Goal: Task Accomplishment & Management: Manage account settings

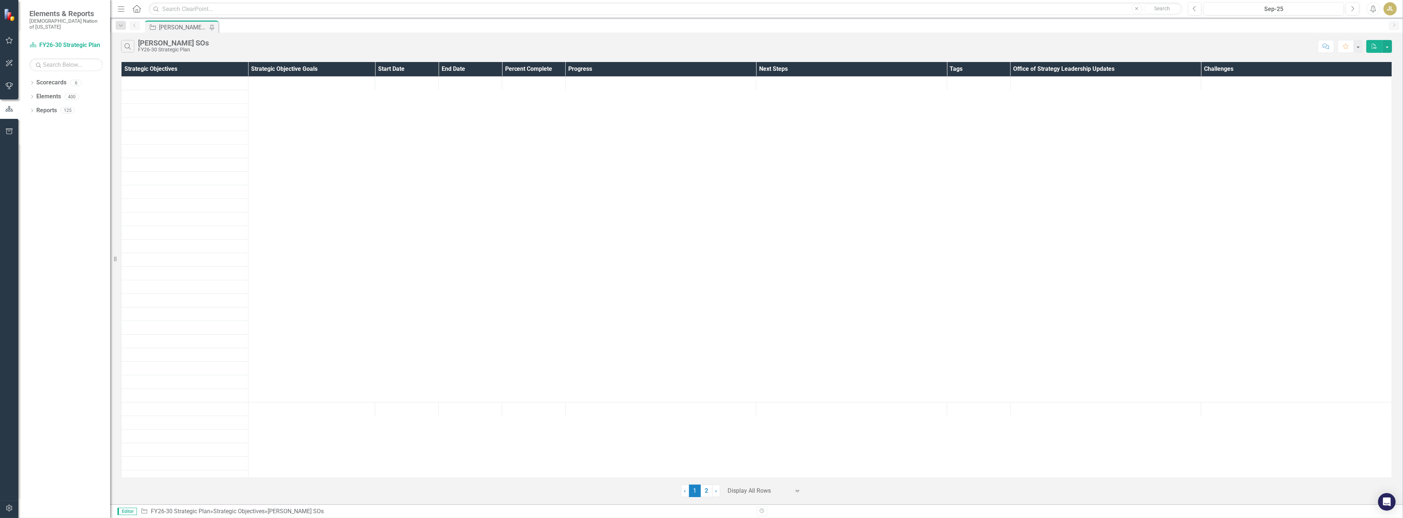
click at [779, 490] on div at bounding box center [759, 491] width 62 height 10
click at [759, 463] on div "100+ rows per page" at bounding box center [766, 467] width 69 height 8
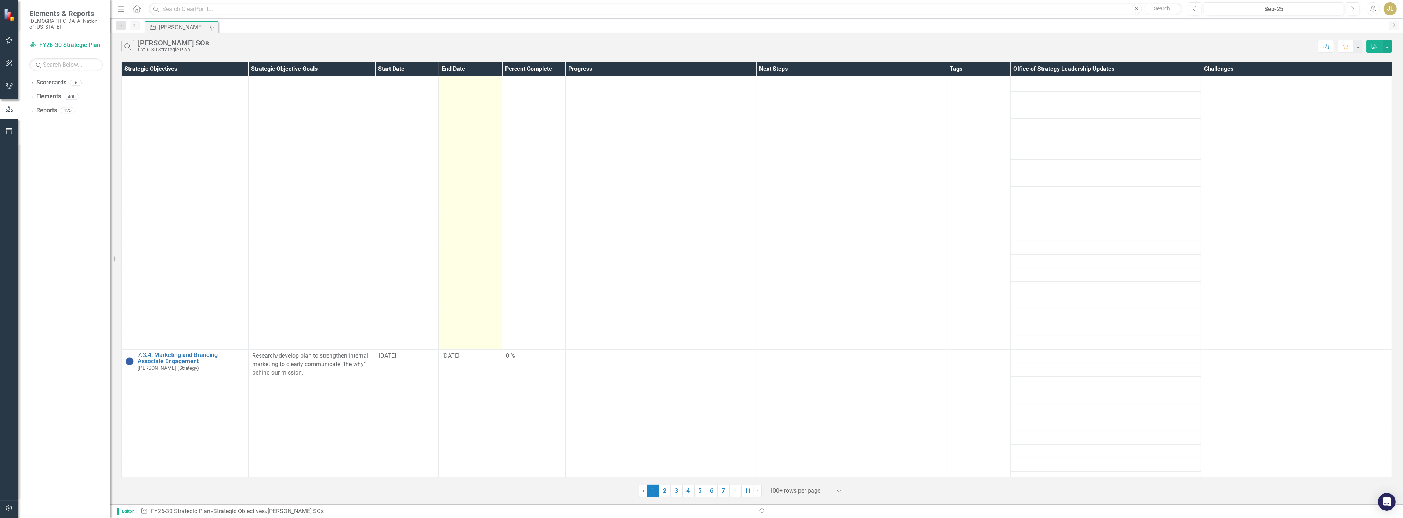
scroll to position [489, 0]
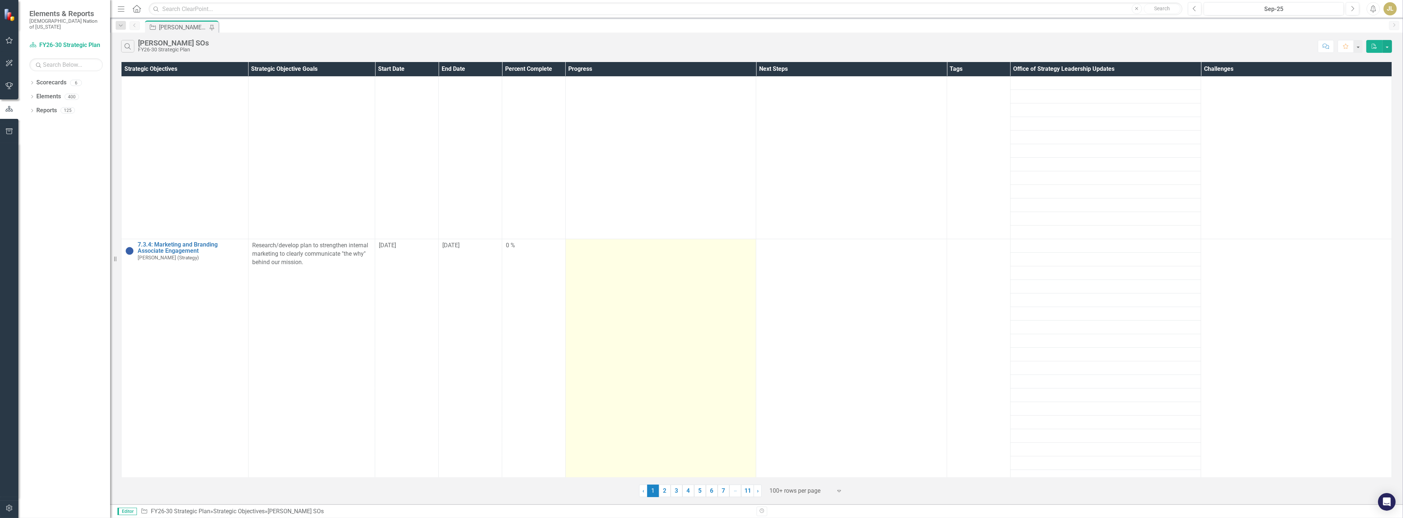
click at [695, 265] on td at bounding box center [660, 402] width 191 height 326
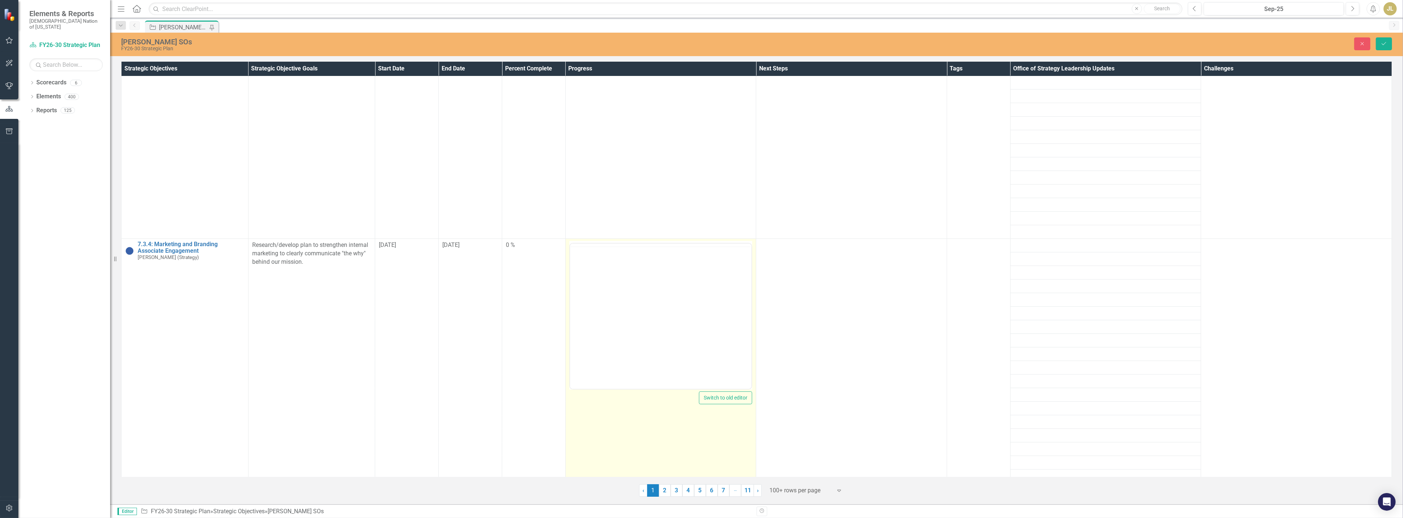
scroll to position [0, 0]
click at [673, 329] on body "Rich Text Area. Press ALT-0 for help." at bounding box center [661, 316] width 182 height 110
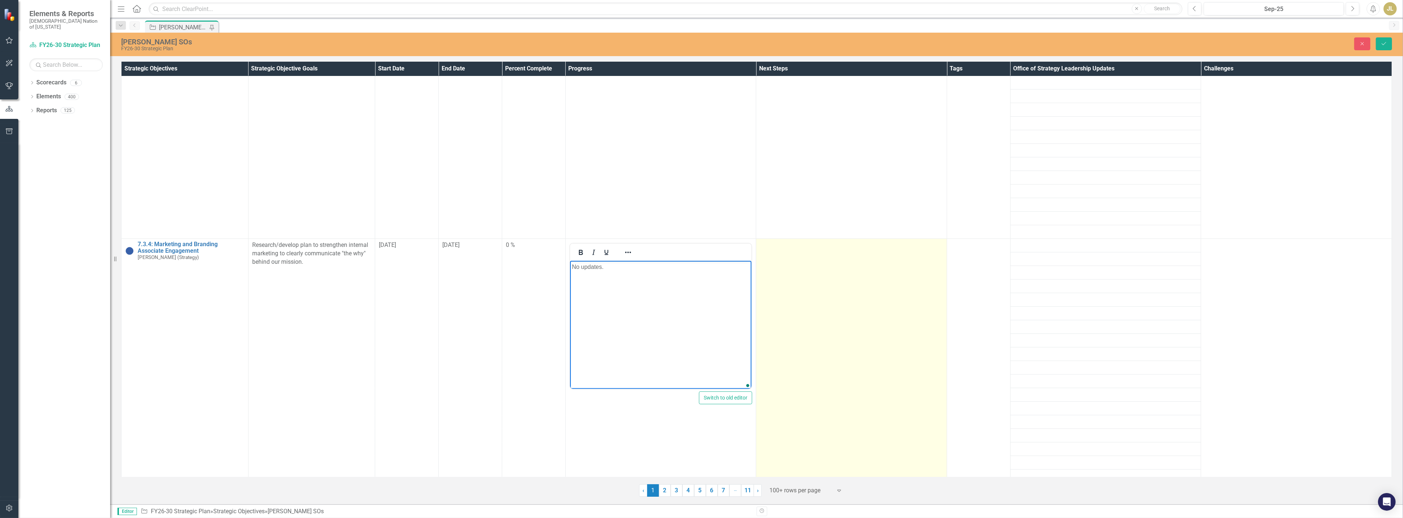
click at [904, 293] on td at bounding box center [851, 402] width 191 height 326
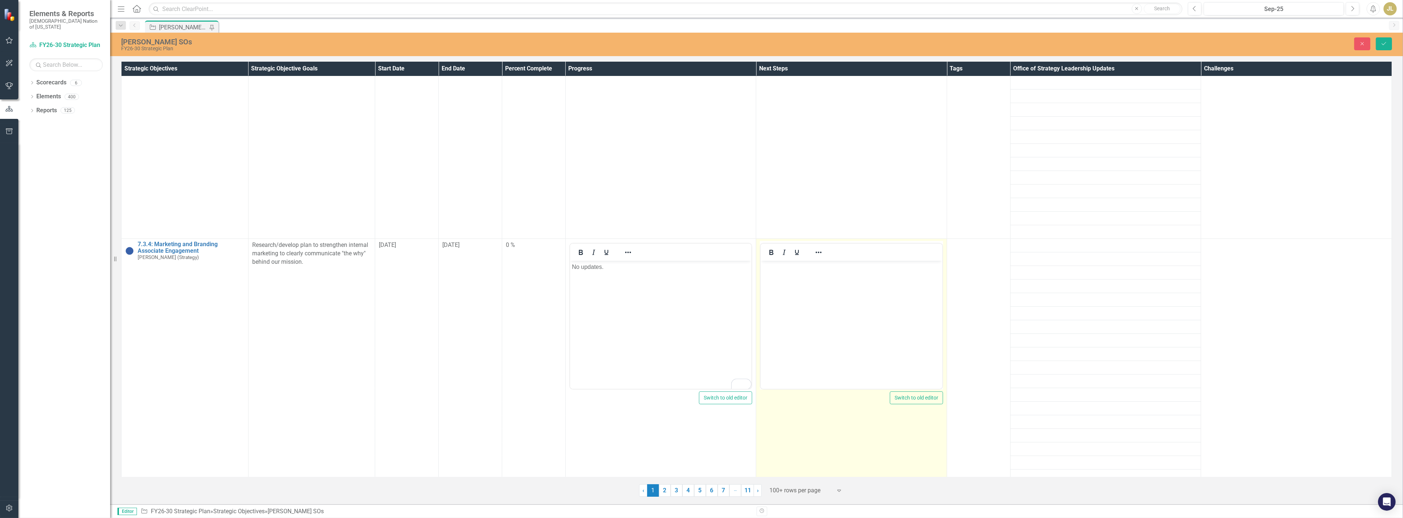
scroll to position [0, 0]
click at [866, 296] on body "Rich Text Area. Press ALT-0 for help." at bounding box center [852, 316] width 182 height 110
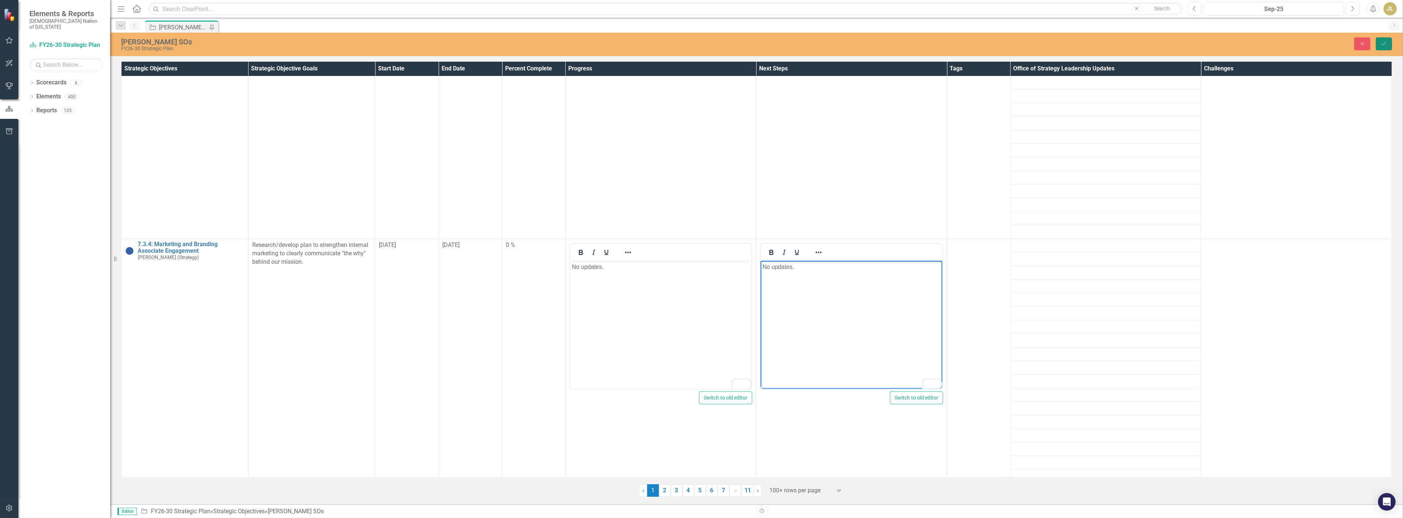
click at [1382, 48] on button "Save" at bounding box center [1384, 43] width 16 height 13
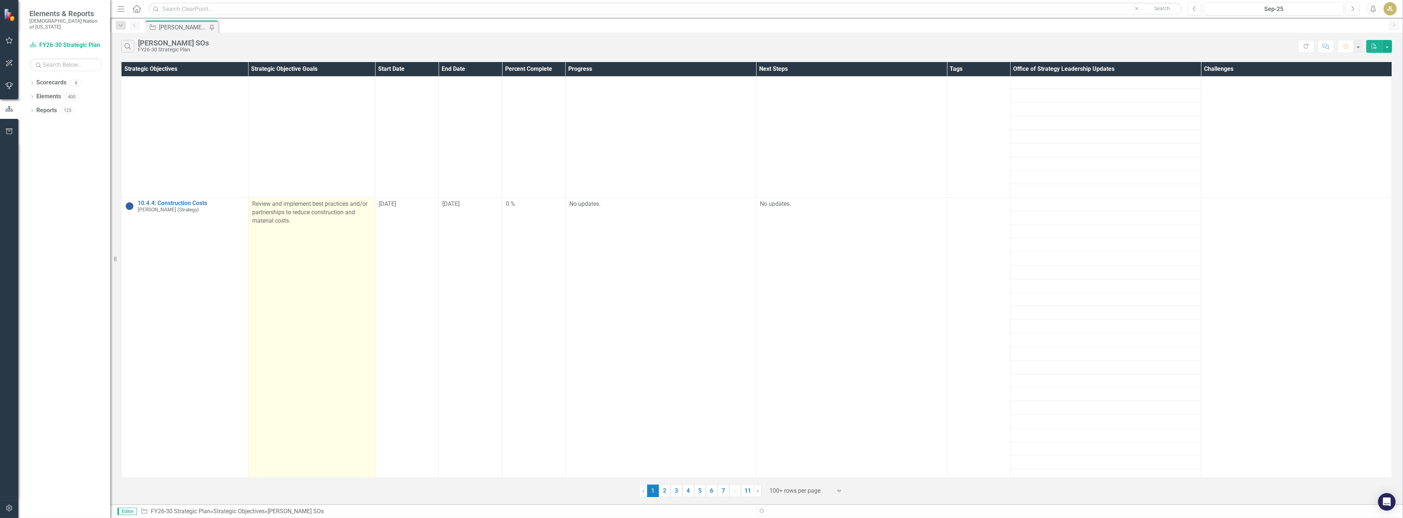
scroll to position [1233, 0]
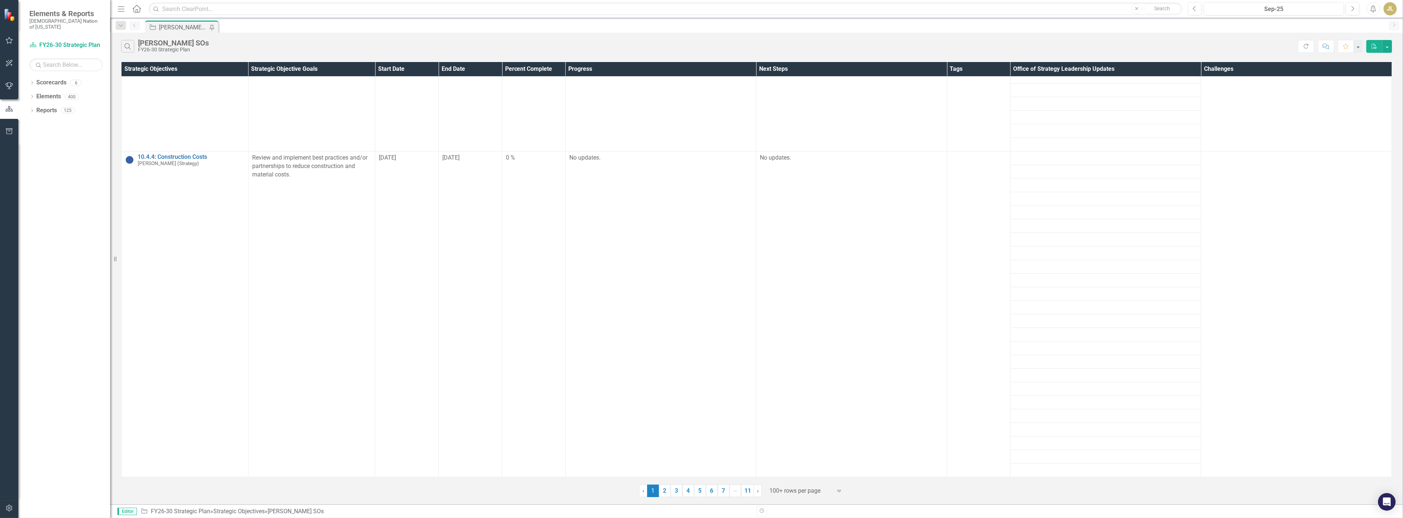
click at [661, 491] on link "2" at bounding box center [665, 491] width 12 height 12
click at [751, 496] on link "11" at bounding box center [747, 491] width 13 height 12
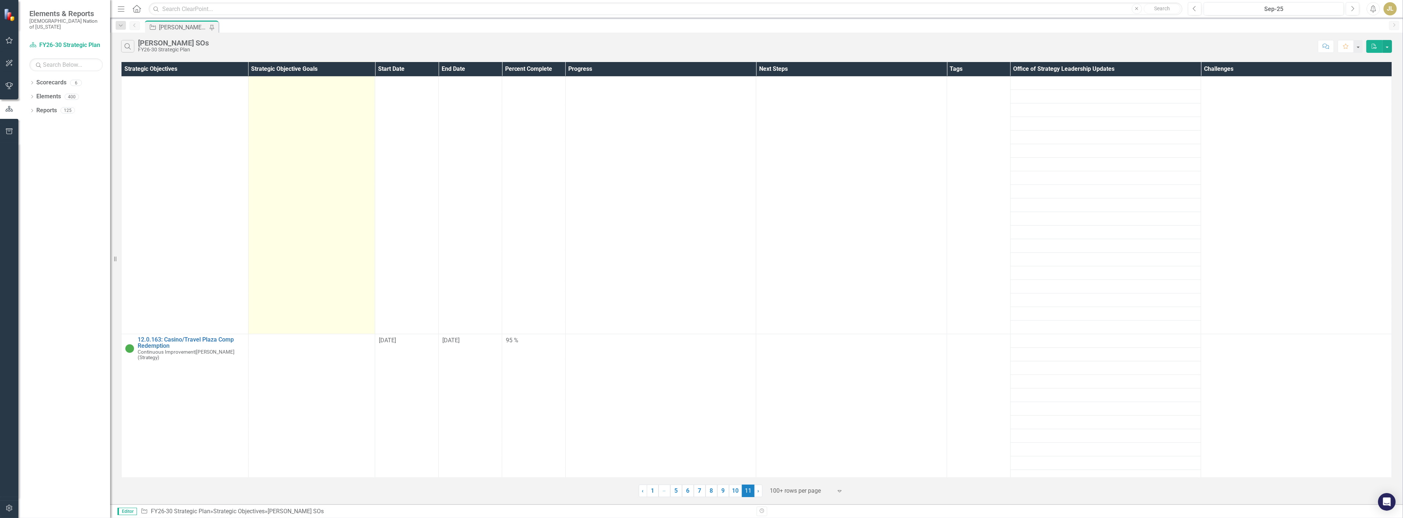
scroll to position [865, 0]
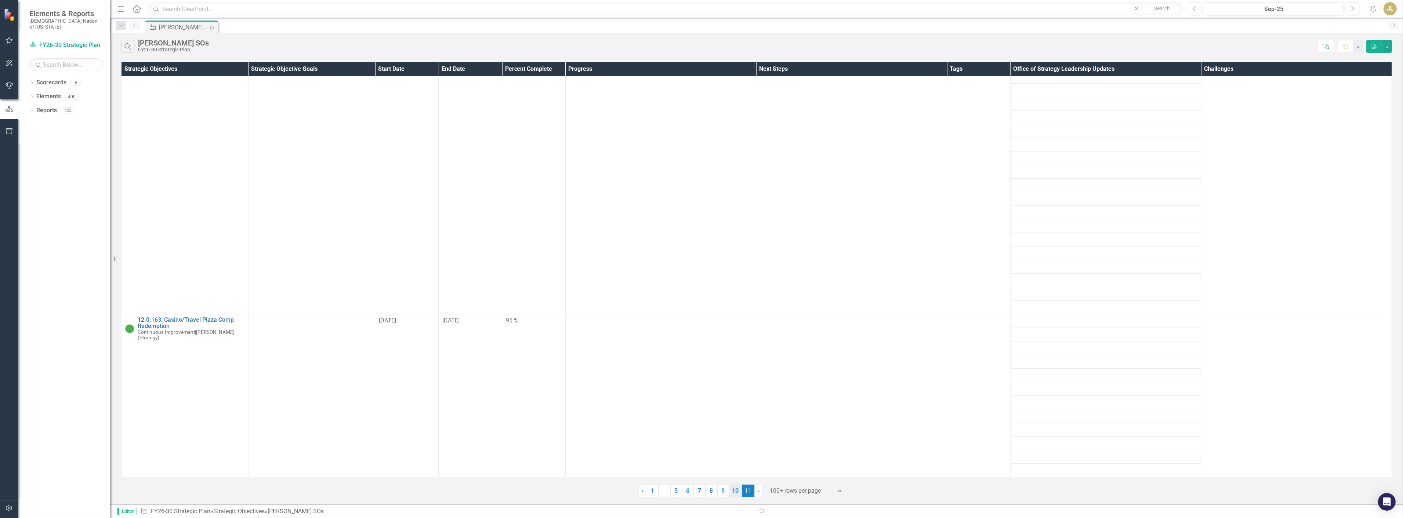
click at [738, 492] on link "10" at bounding box center [735, 491] width 13 height 12
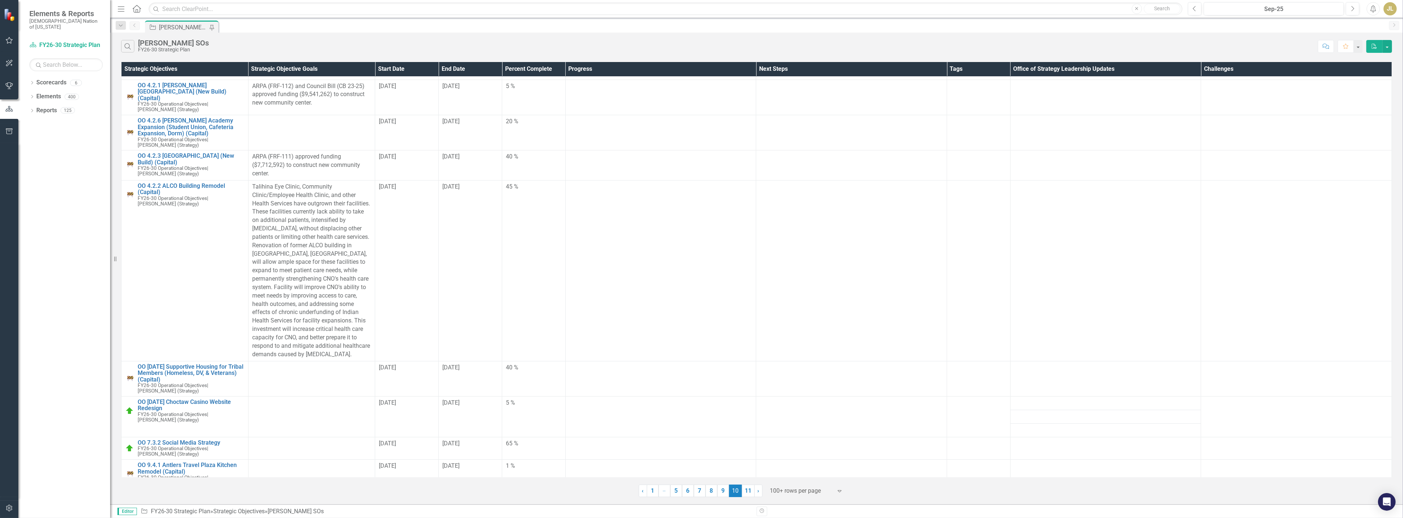
scroll to position [0, 0]
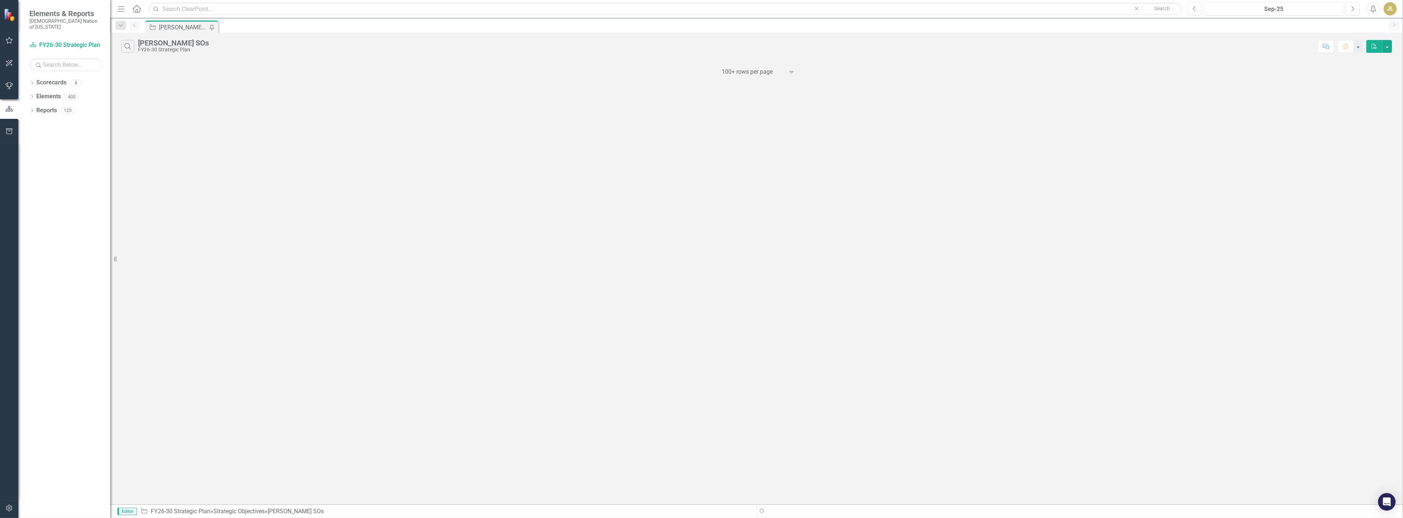
click at [782, 78] on div "Elements & Reports Choctaw Nation of Oklahoma Scorecard FY26-30 Strategic Plan …" at bounding box center [701, 259] width 1403 height 518
click at [746, 129] on div "Display All Rows" at bounding box center [760, 130] width 69 height 8
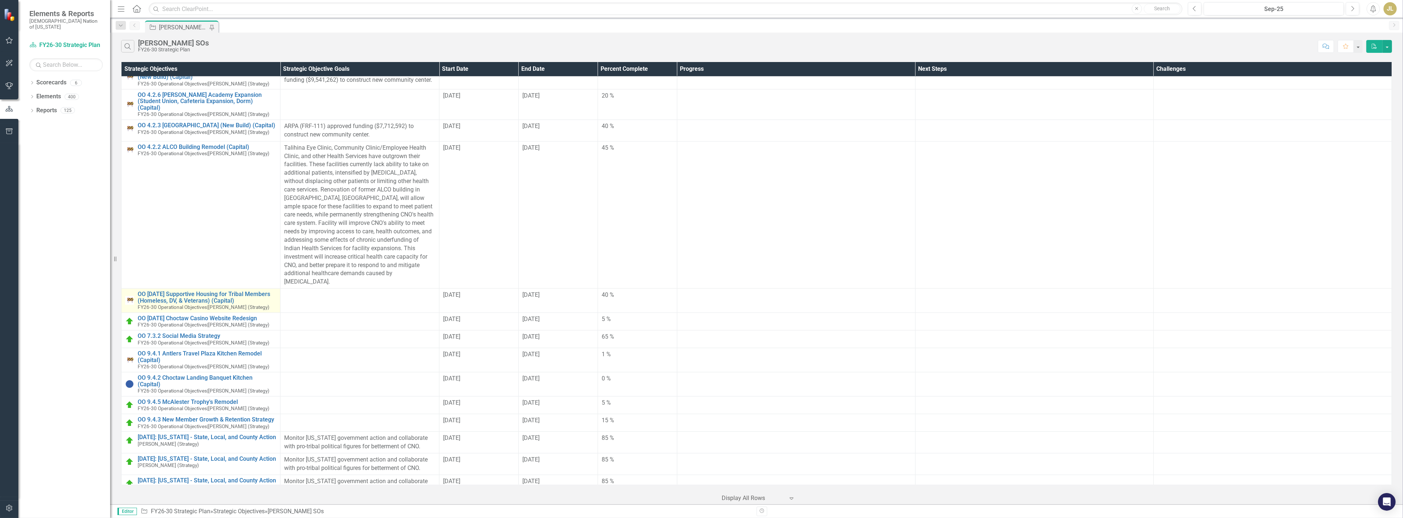
scroll to position [1453, 0]
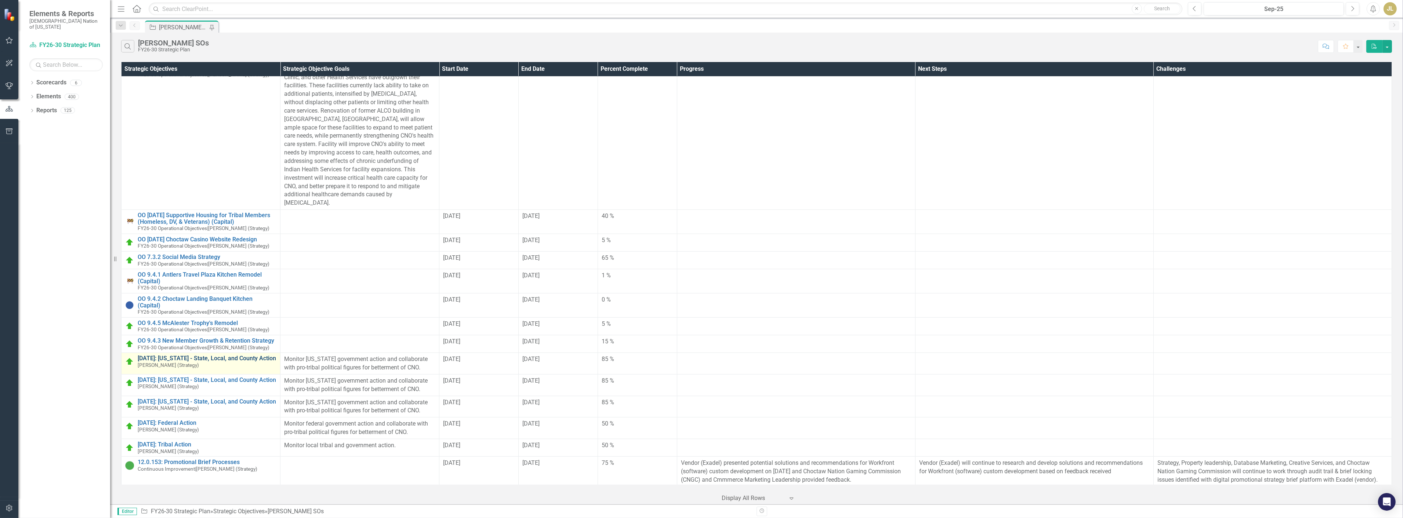
click at [195, 355] on link "[DATE]: [US_STATE] - State, Local, and County Action" at bounding box center [207, 358] width 139 height 7
